Goal: Information Seeking & Learning: Learn about a topic

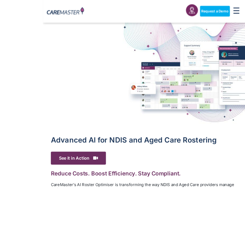
scroll to position [104, 0]
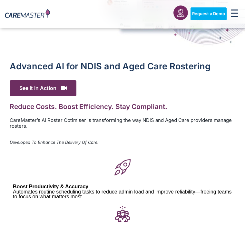
click at [58, 90] on span "See it in Action" at bounding box center [43, 88] width 67 height 16
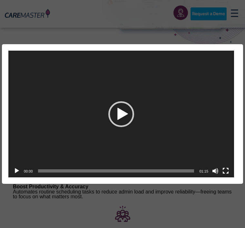
click at [169, 142] on div "Video Player" at bounding box center [121, 114] width 226 height 127
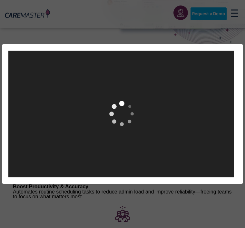
click at [2, 28] on div "Video Player [URL][DOMAIN_NAME] 00:00 00:00 01:15 Use Up/Down Arrow keys to inc…" at bounding box center [122, 114] width 245 height 228
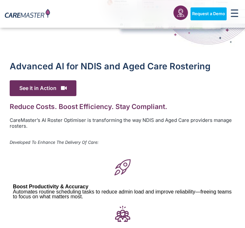
click at [62, 84] on span "See it in Action" at bounding box center [43, 88] width 67 height 16
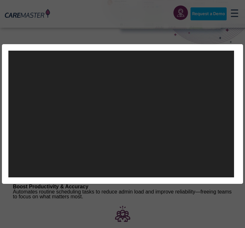
click at [203, 37] on div "Video Player [URL][DOMAIN_NAME] 00:00 00:00 01:15 Use Up/Down Arrow keys to inc…" at bounding box center [122, 114] width 245 height 228
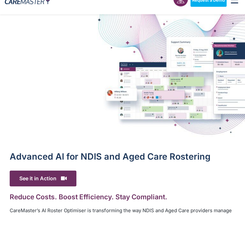
scroll to position [15, 0]
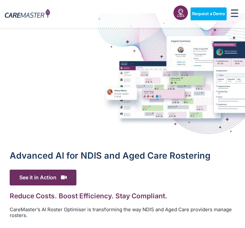
click at [235, 11] on icon "Menu Toggle" at bounding box center [234, 13] width 7 height 8
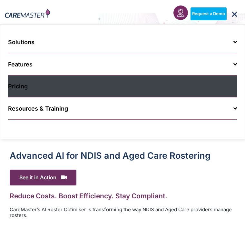
click at [60, 86] on link "Pricing" at bounding box center [122, 86] width 229 height 22
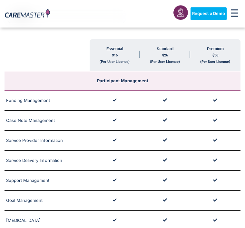
scroll to position [1031, 0]
